Goal: Task Accomplishment & Management: Manage account settings

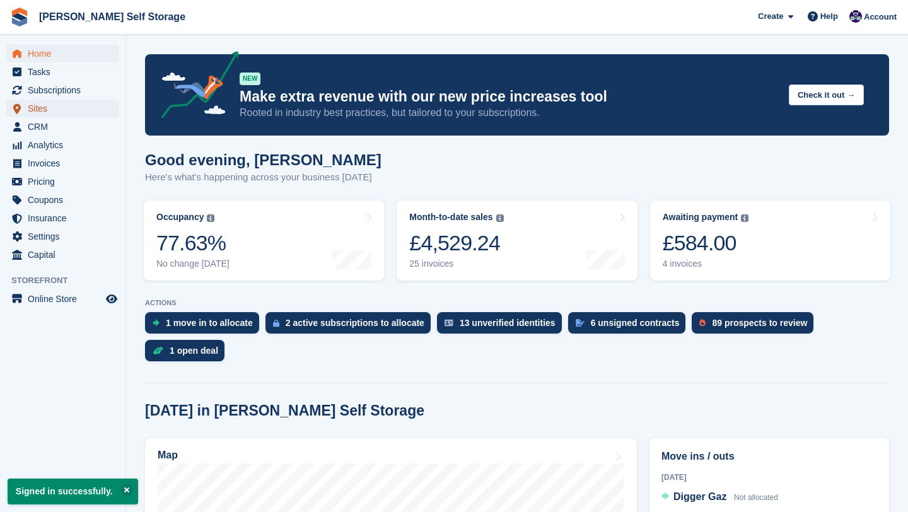
click at [39, 103] on span "Sites" at bounding box center [66, 109] width 76 height 18
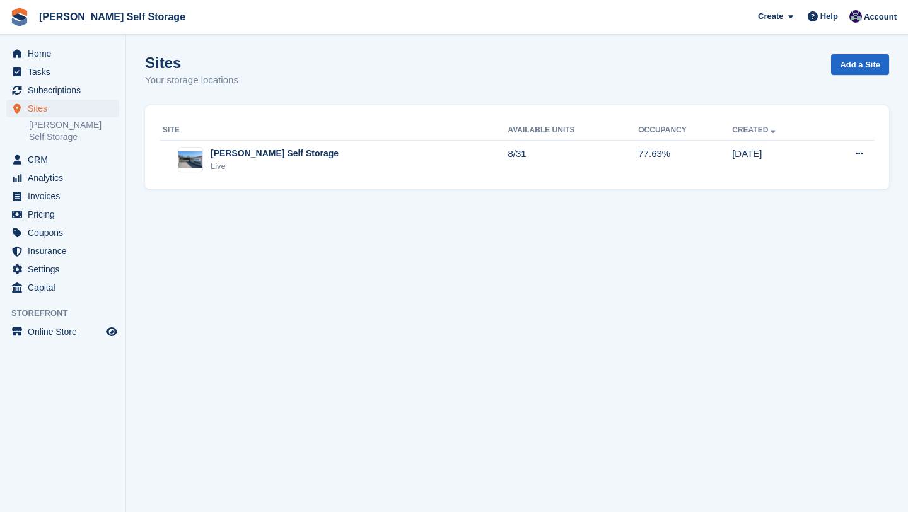
click at [59, 125] on link "[PERSON_NAME] Self Storage" at bounding box center [74, 131] width 90 height 24
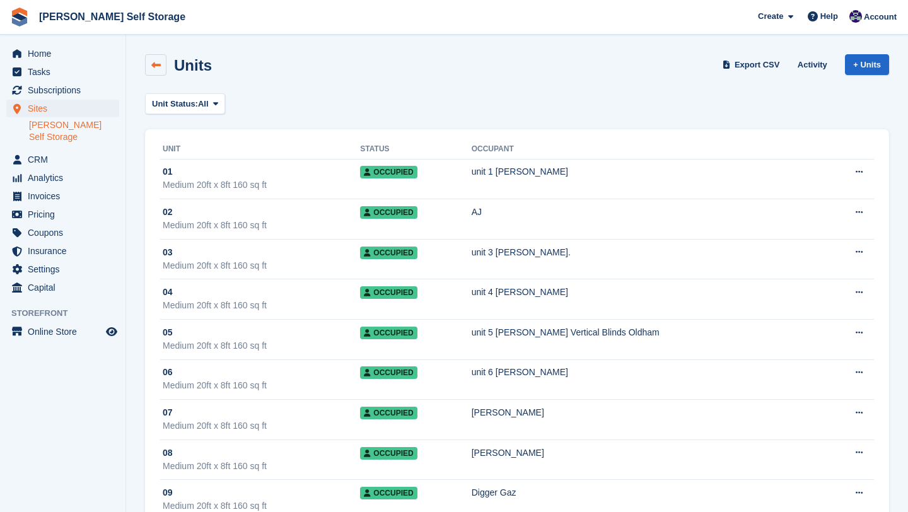
click at [157, 65] on icon at bounding box center [155, 65] width 9 height 9
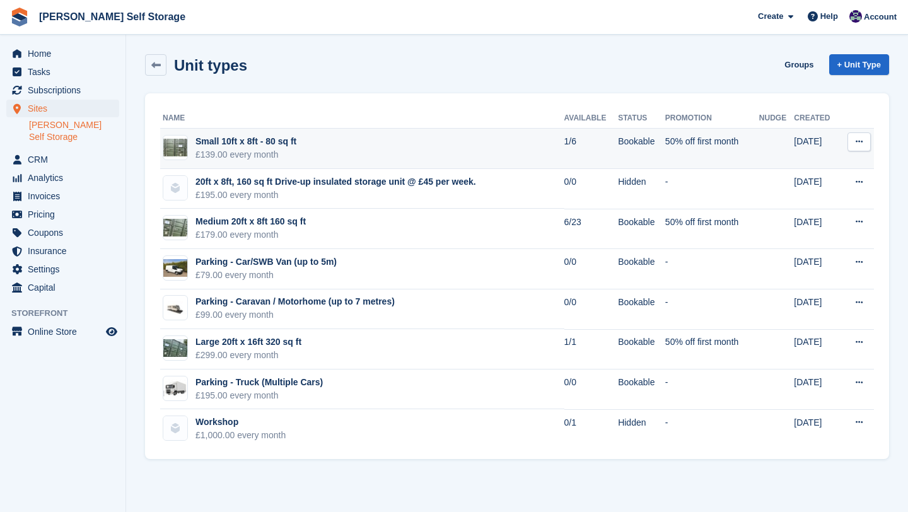
click at [866, 144] on button at bounding box center [859, 141] width 23 height 19
click at [814, 181] on p "View on Store" at bounding box center [811, 183] width 110 height 16
click at [860, 139] on icon at bounding box center [859, 141] width 7 height 8
click at [831, 166] on p "Edit unit type" at bounding box center [811, 166] width 110 height 16
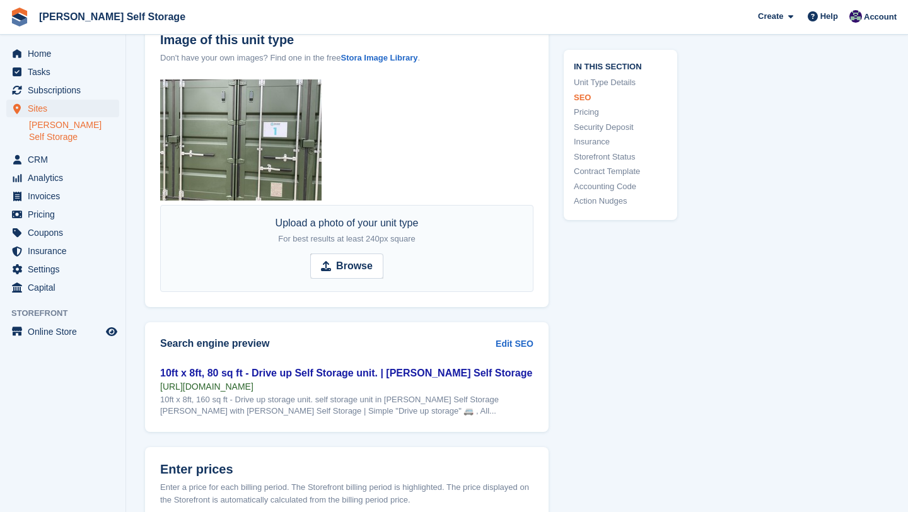
scroll to position [867, 0]
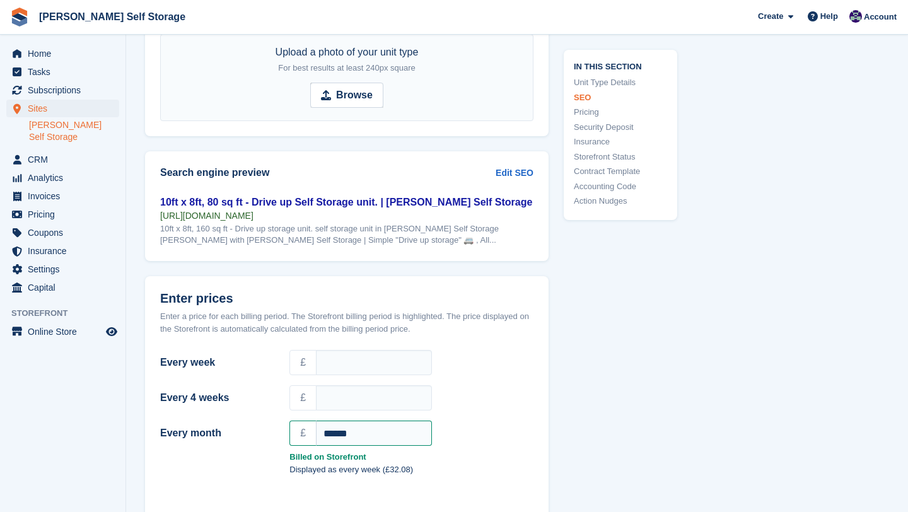
click at [523, 347] on div "£" at bounding box center [411, 362] width 259 height 30
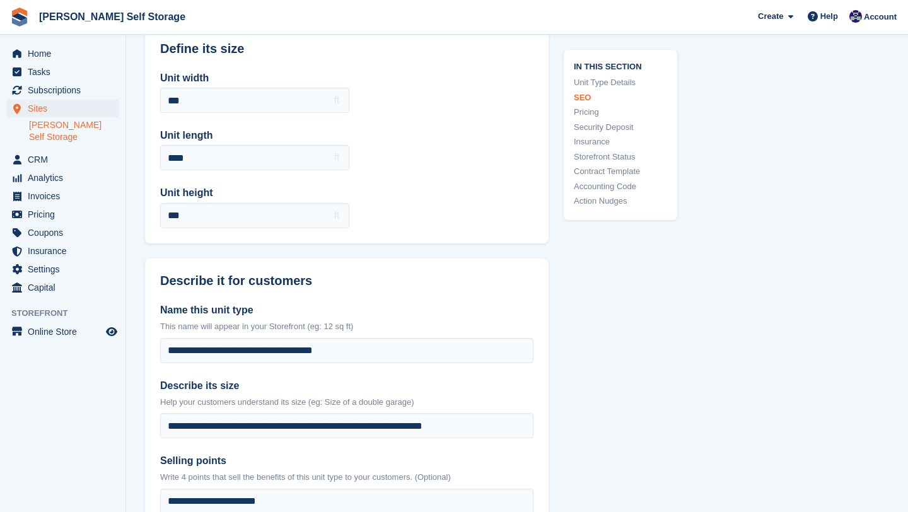
scroll to position [0, 0]
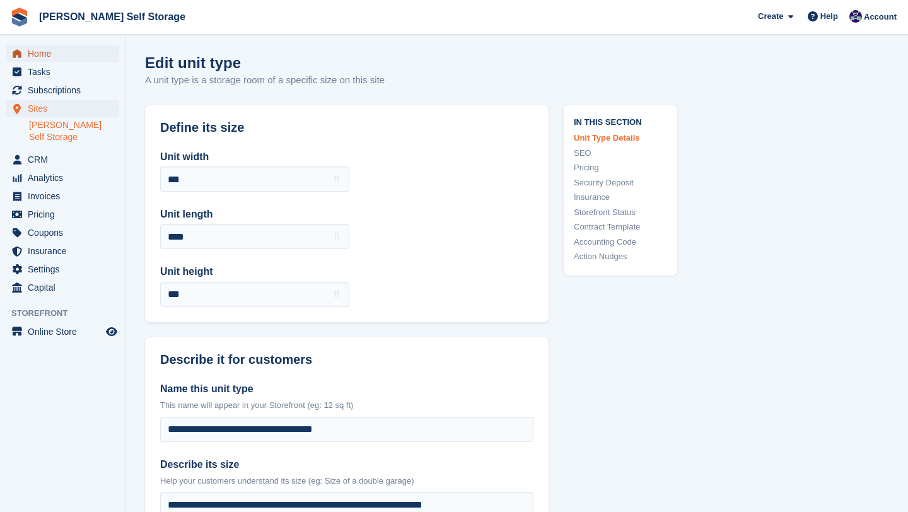
click at [34, 52] on span "Home" at bounding box center [66, 54] width 76 height 18
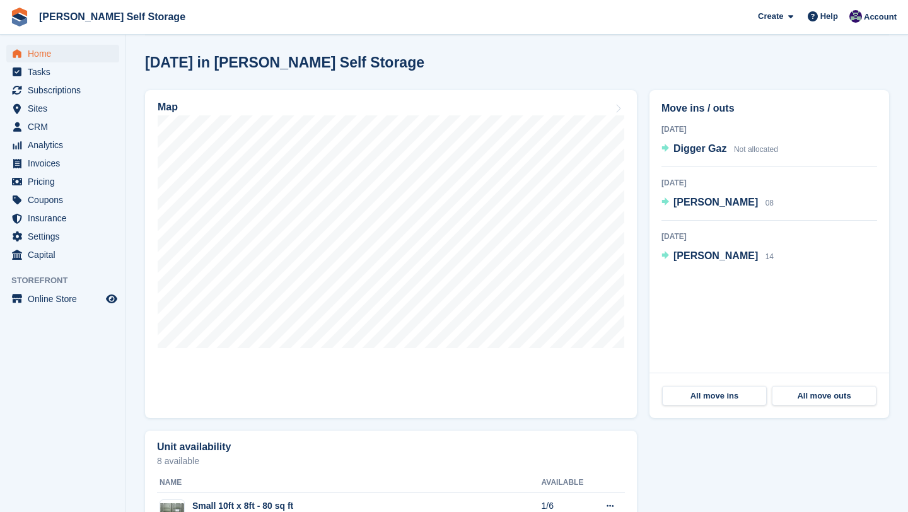
scroll to position [349, 0]
click at [47, 60] on span "Home" at bounding box center [66, 54] width 76 height 18
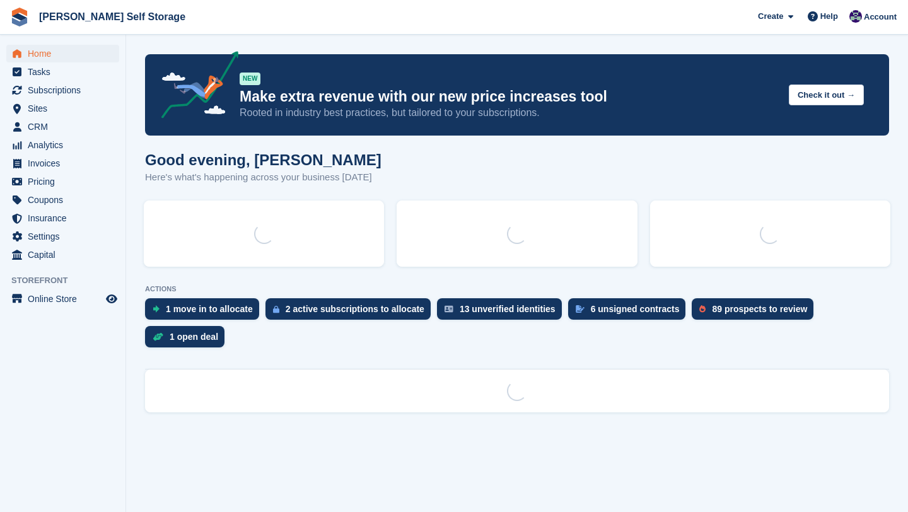
scroll to position [0, 0]
